Goal: Obtain resource: Obtain resource

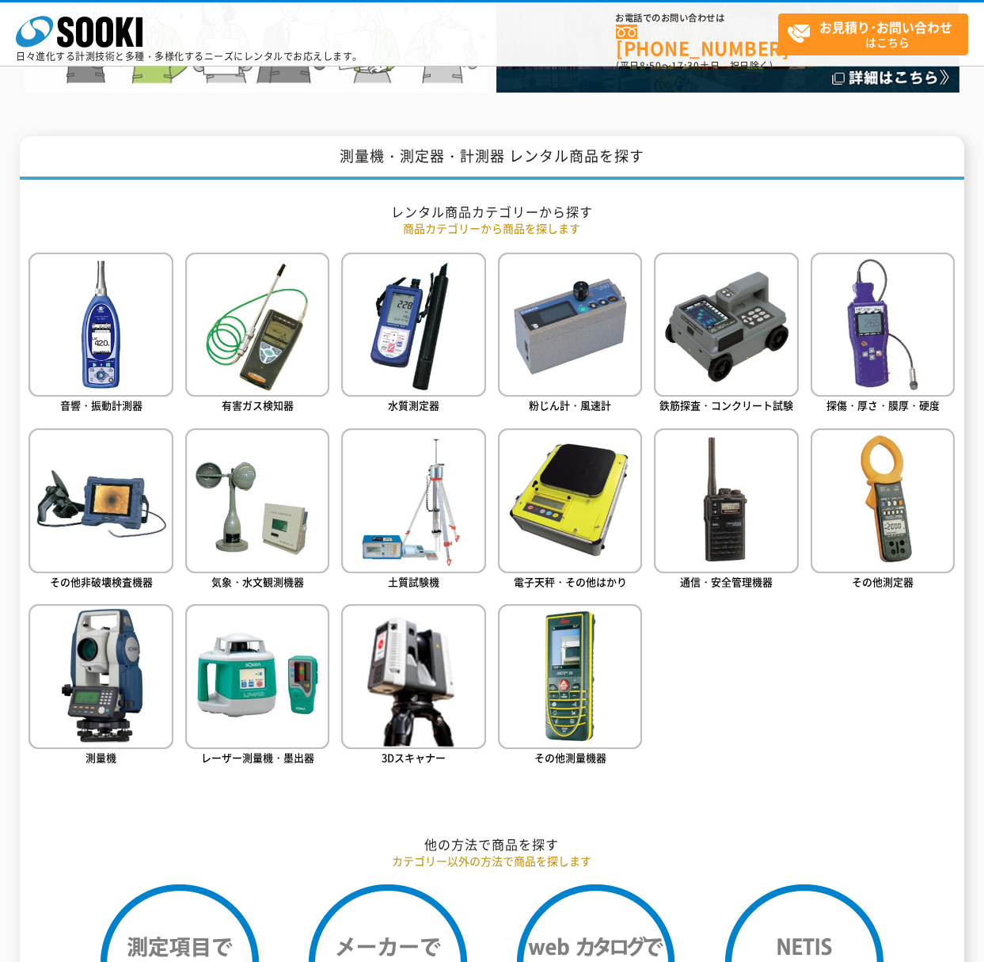
scroll to position [554, 0]
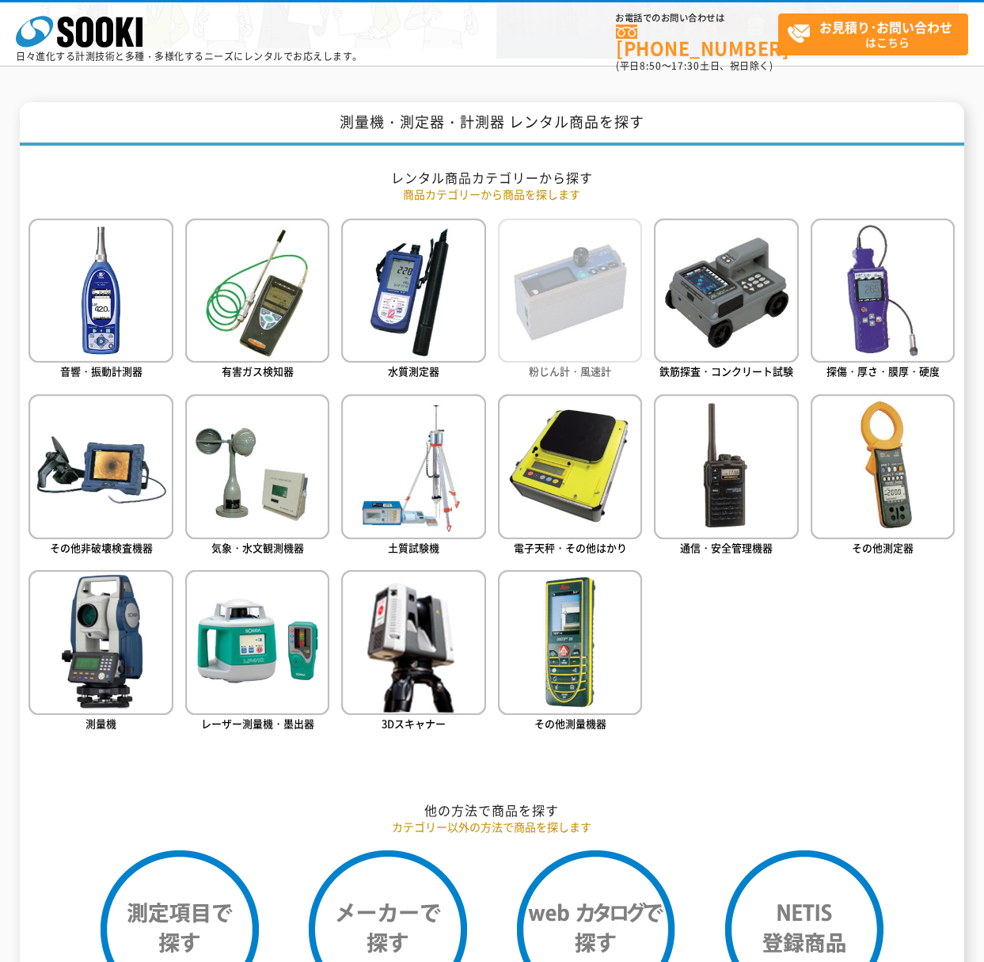
click at [594, 337] on img at bounding box center [570, 291] width 144 height 144
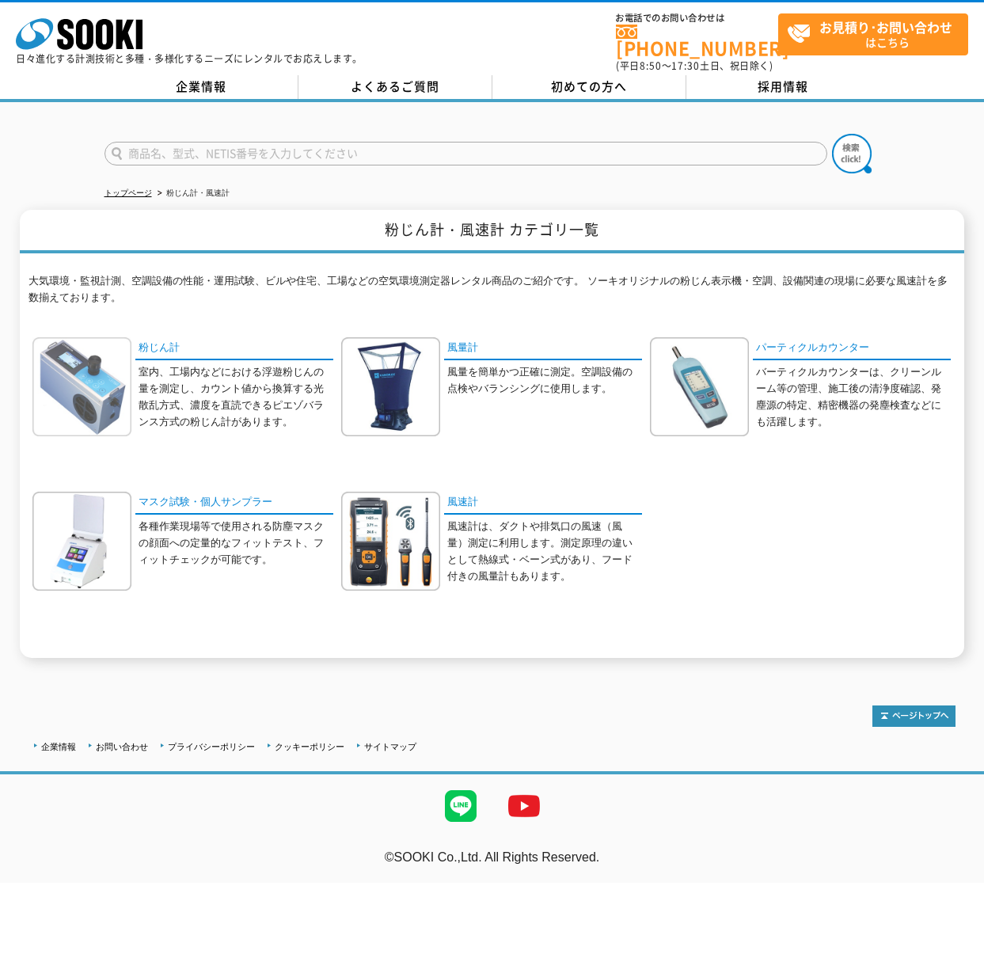
click at [107, 345] on img at bounding box center [81, 386] width 99 height 99
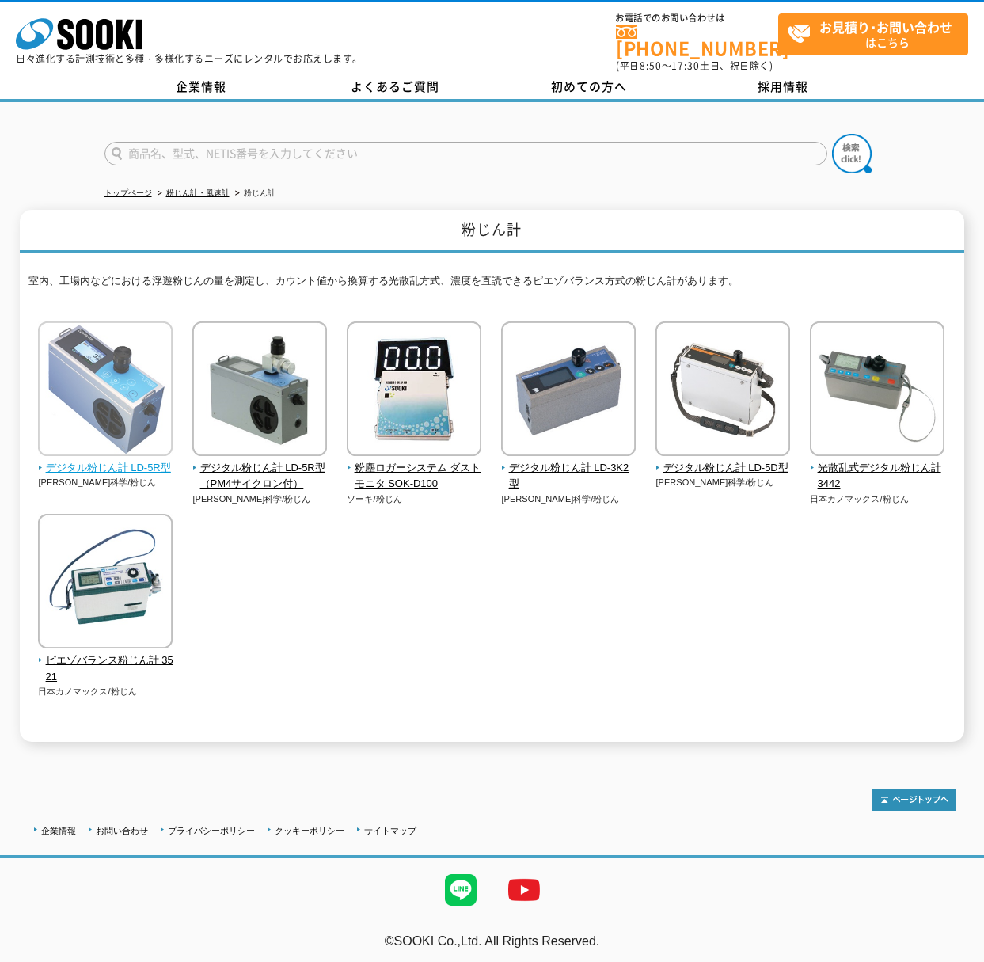
click at [105, 405] on img at bounding box center [105, 391] width 135 height 139
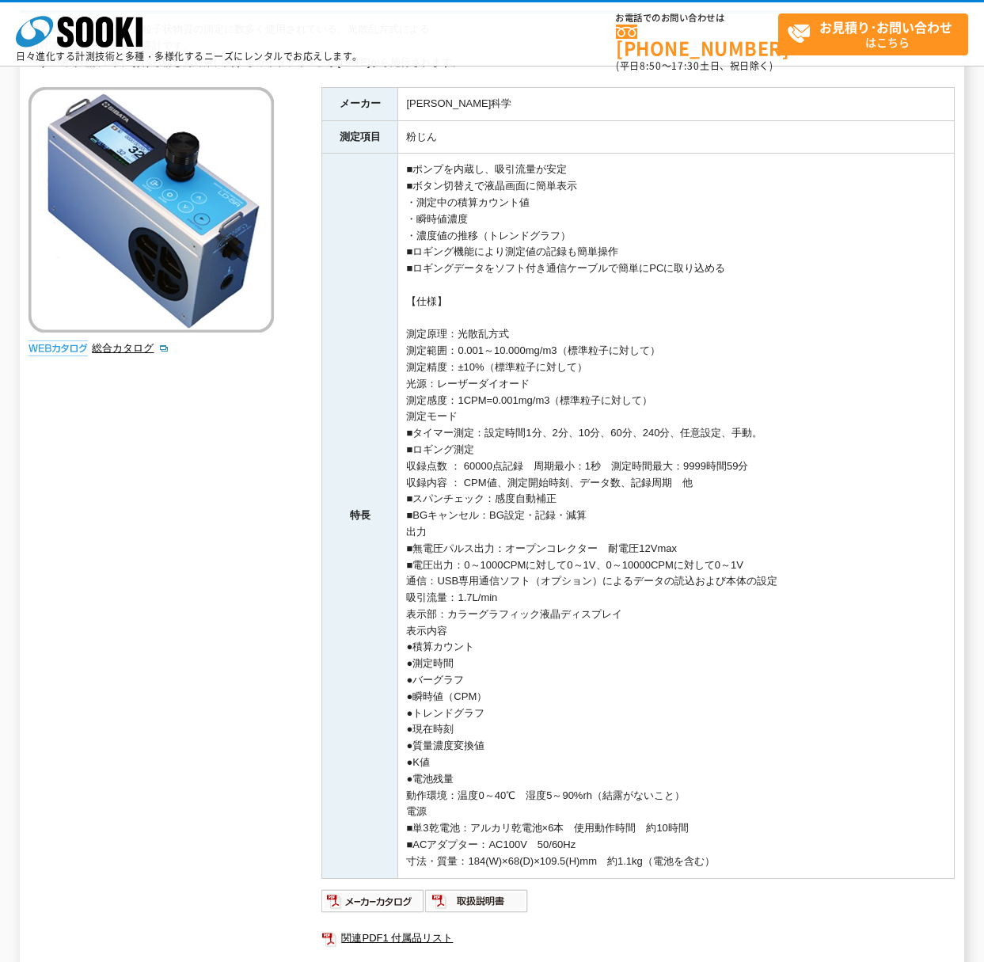
scroll to position [410, 0]
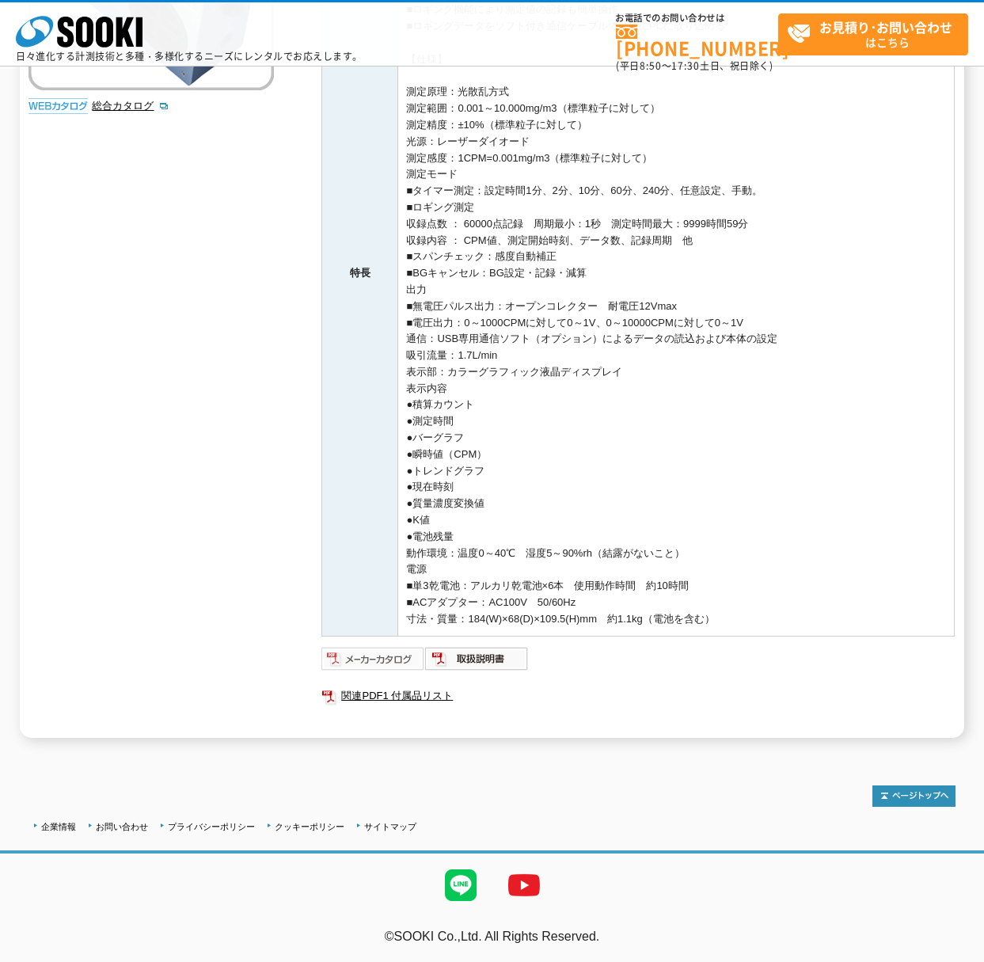
click at [363, 658] on img at bounding box center [374, 658] width 104 height 25
